Goal: Navigation & Orientation: Find specific page/section

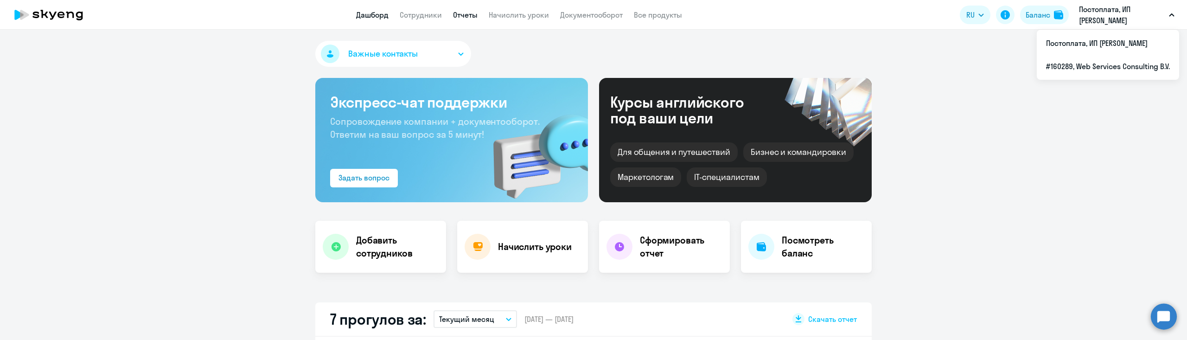
select select "30"
click at [462, 16] on link "Отчеты" at bounding box center [465, 14] width 25 height 9
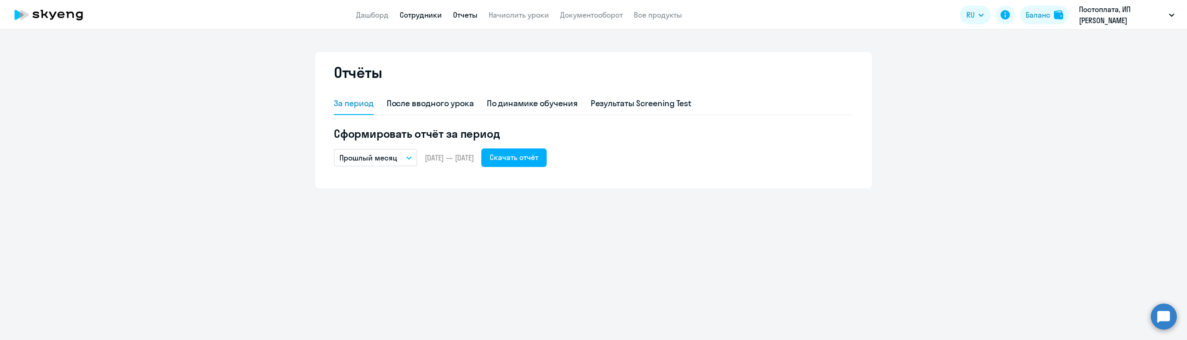
click at [419, 17] on link "Сотрудники" at bounding box center [421, 14] width 42 height 9
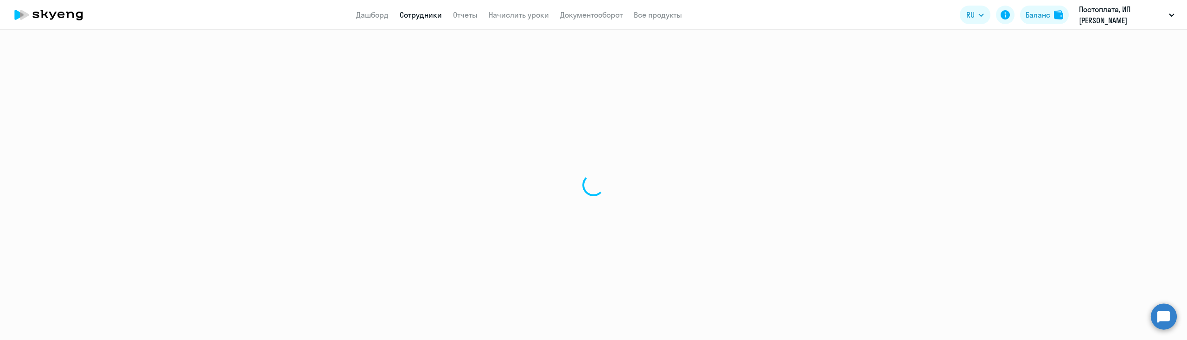
select select "30"
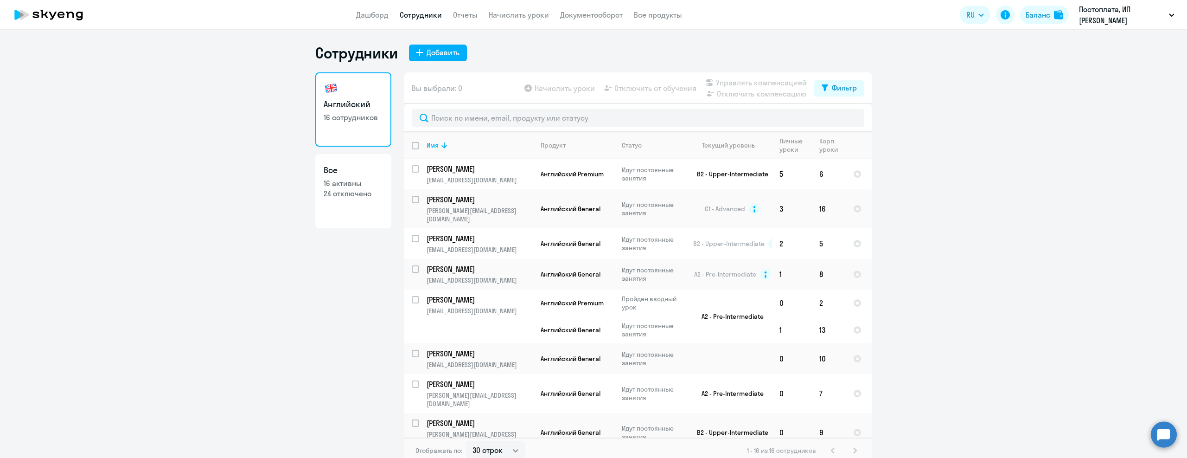
drag, startPoint x: 633, startPoint y: 89, endPoint x: 622, endPoint y: 89, distance: 10.7
click at [632, 89] on app-table-action-button "Отключить от обучения" at bounding box center [649, 88] width 94 height 11
drag, startPoint x: 594, startPoint y: 51, endPoint x: 589, endPoint y: 52, distance: 5.4
click at [594, 51] on div "Сотрудники Добавить" at bounding box center [593, 53] width 557 height 19
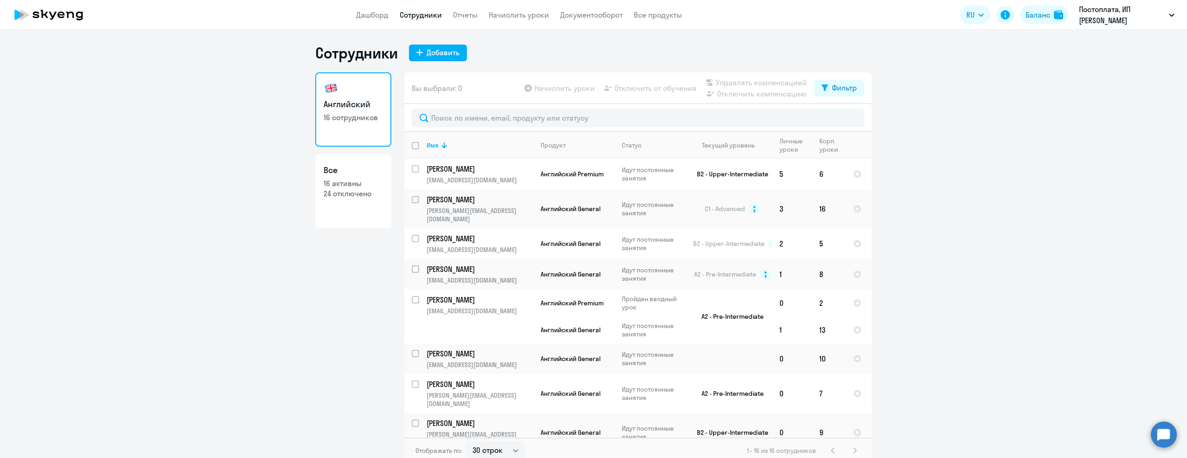
click at [342, 186] on p "16 активны" at bounding box center [353, 183] width 59 height 10
select select "30"
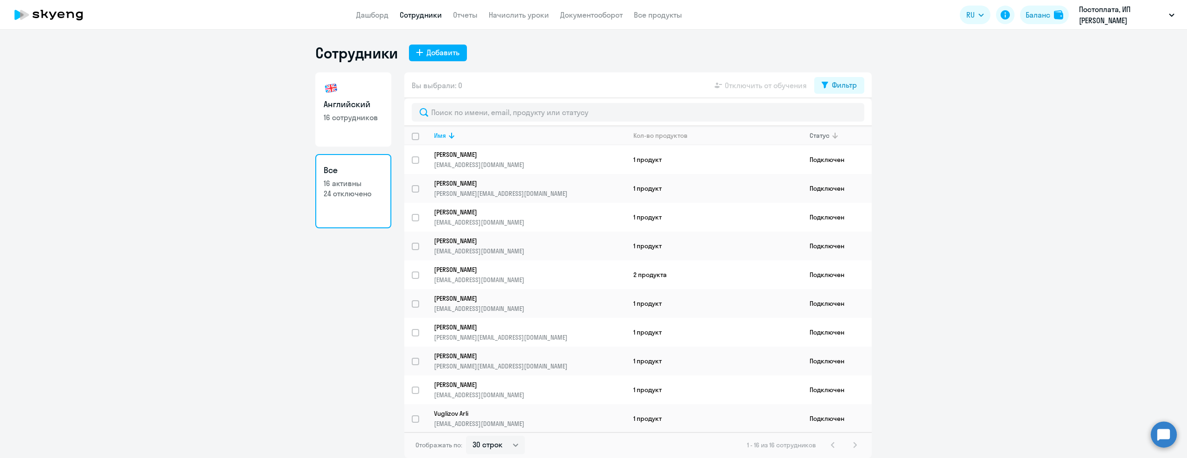
click at [823, 134] on div "Статус" at bounding box center [820, 135] width 20 height 8
click at [820, 135] on div "Статус" at bounding box center [820, 135] width 20 height 8
click at [820, 134] on div "Статус" at bounding box center [820, 135] width 20 height 8
click at [567, 44] on div "Сотрудники Добавить" at bounding box center [593, 53] width 557 height 19
click at [602, 16] on link "Документооборот" at bounding box center [591, 14] width 63 height 9
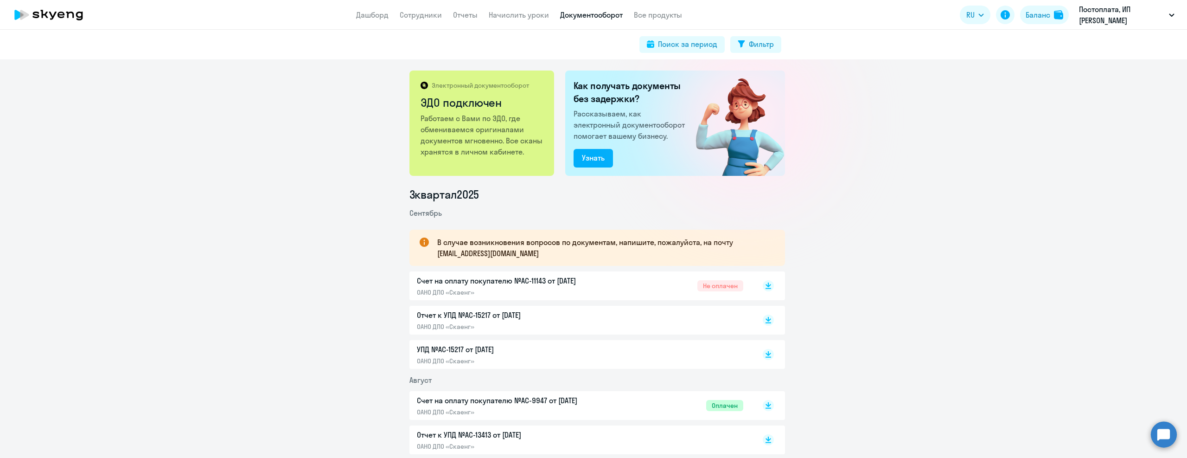
click at [599, 287] on div "Счет на оплату покупателю №AC-11143 от [DATE] ОАНО ДПО «Скаенг»" at bounding box center [514, 285] width 195 height 21
